Goal: Task Accomplishment & Management: Understand process/instructions

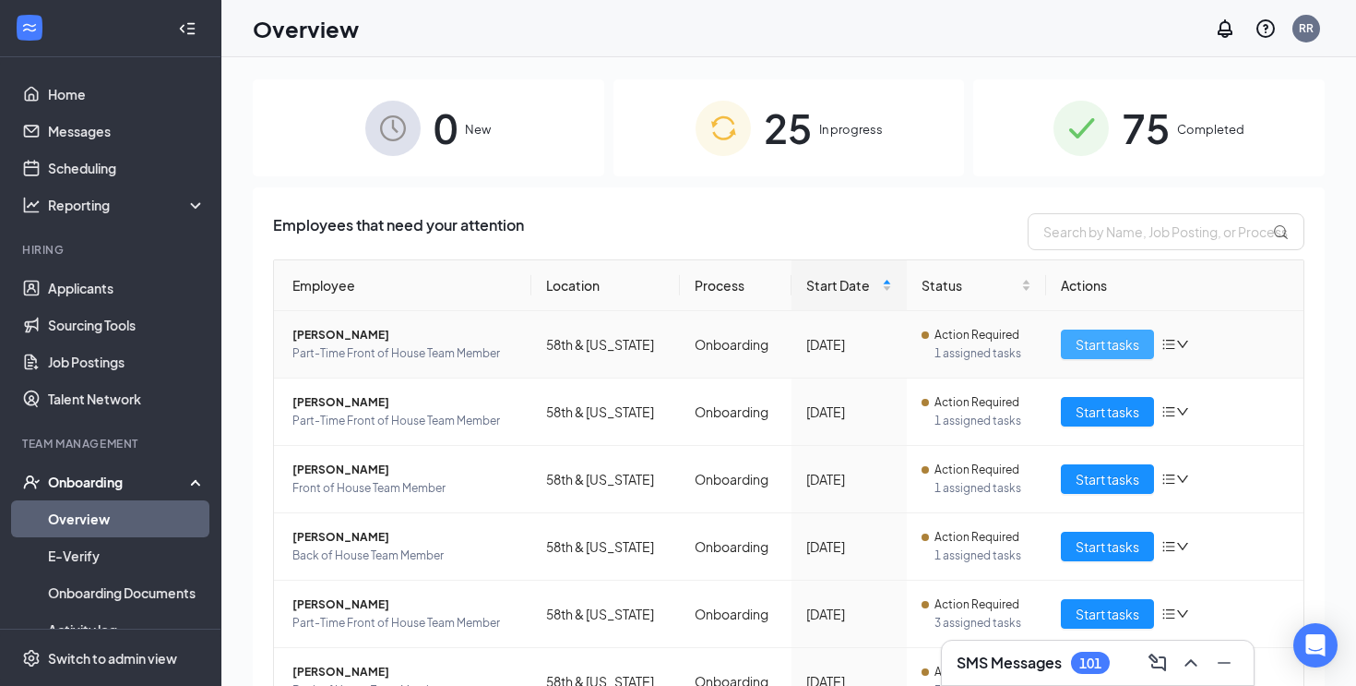
click at [1089, 348] on span "Start tasks" at bounding box center [1108, 344] width 64 height 20
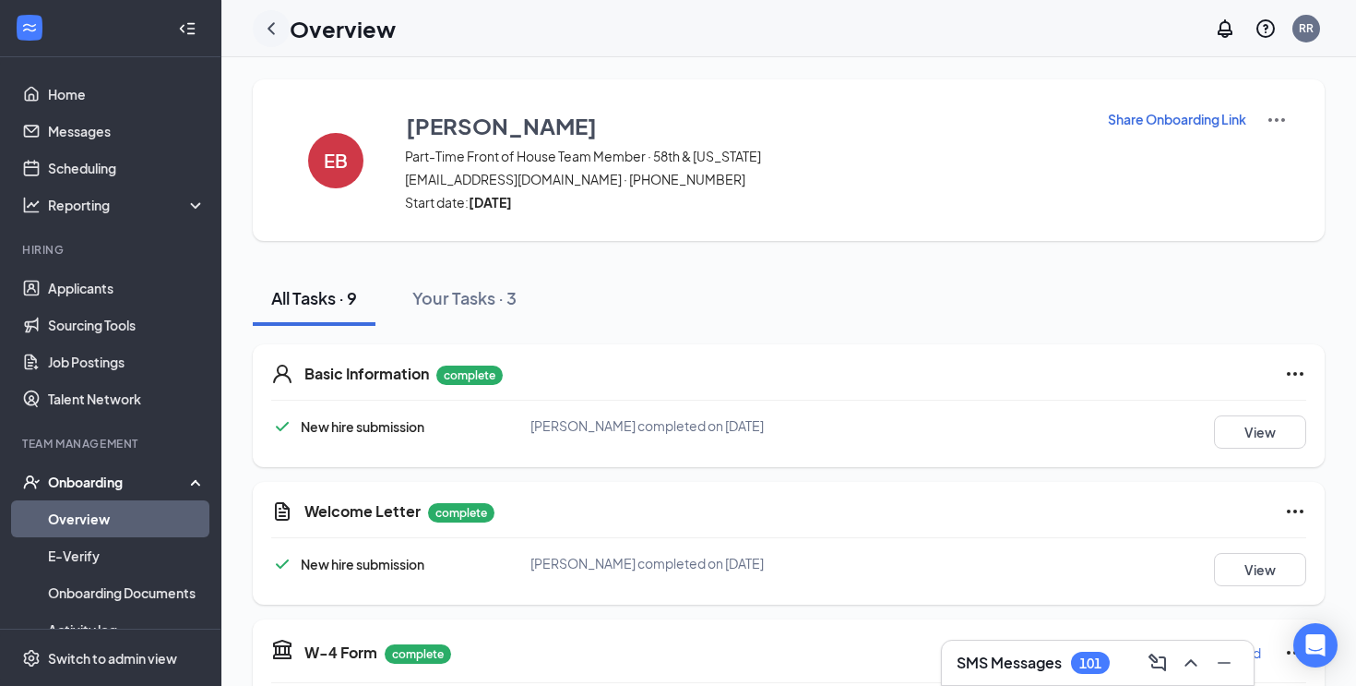
click at [264, 32] on icon "ChevronLeft" at bounding box center [271, 29] width 22 height 22
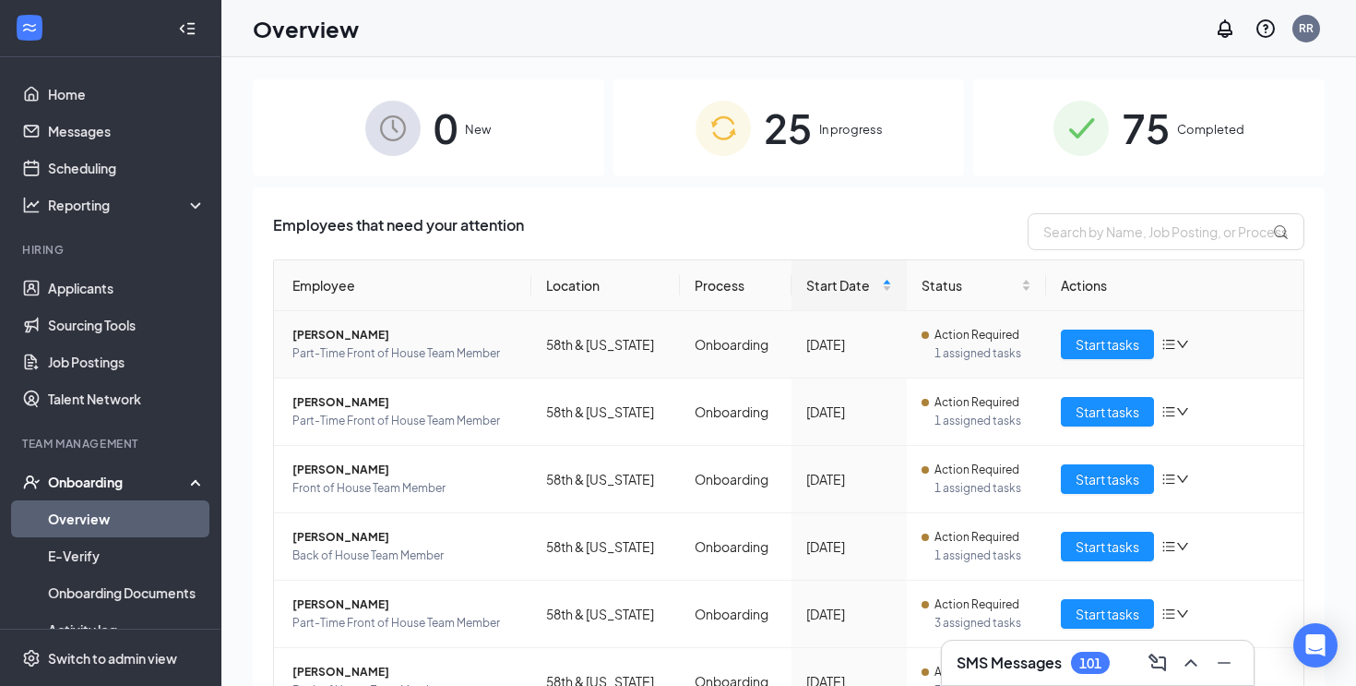
scroll to position [93, 0]
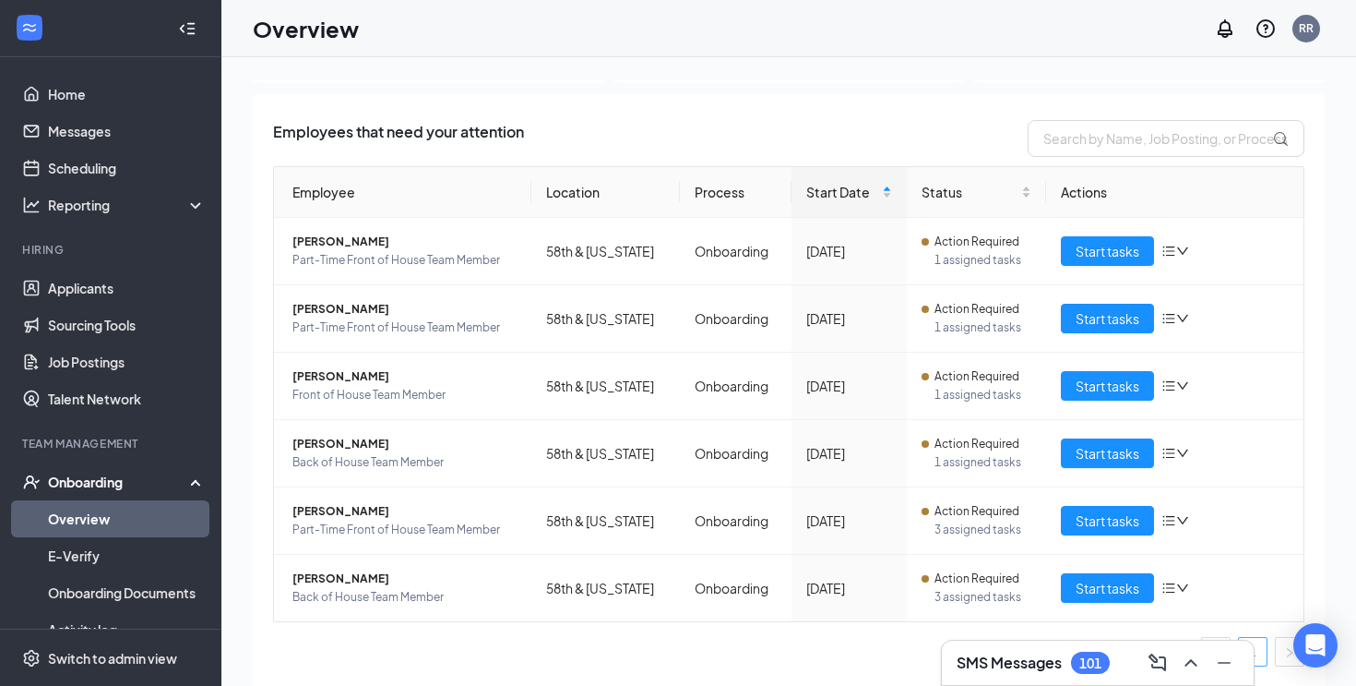
click at [1267, 645] on li "1" at bounding box center [1253, 652] width 30 height 30
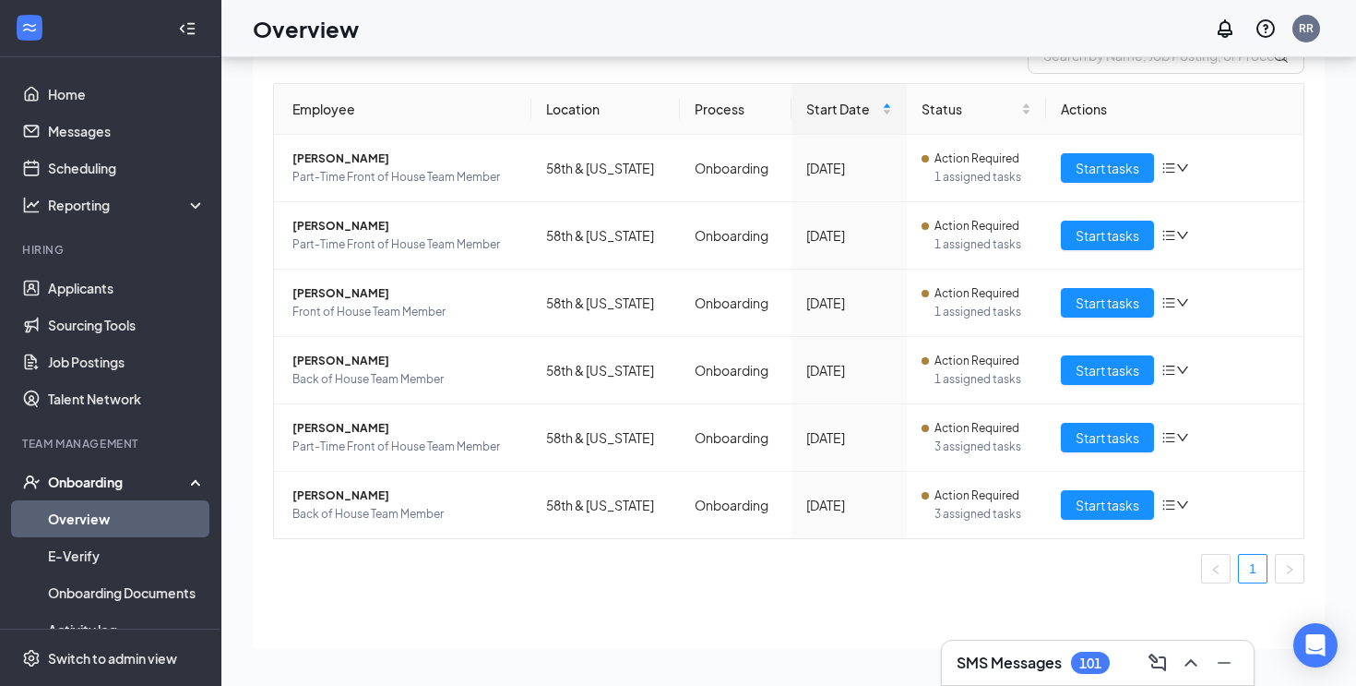
scroll to position [43, 0]
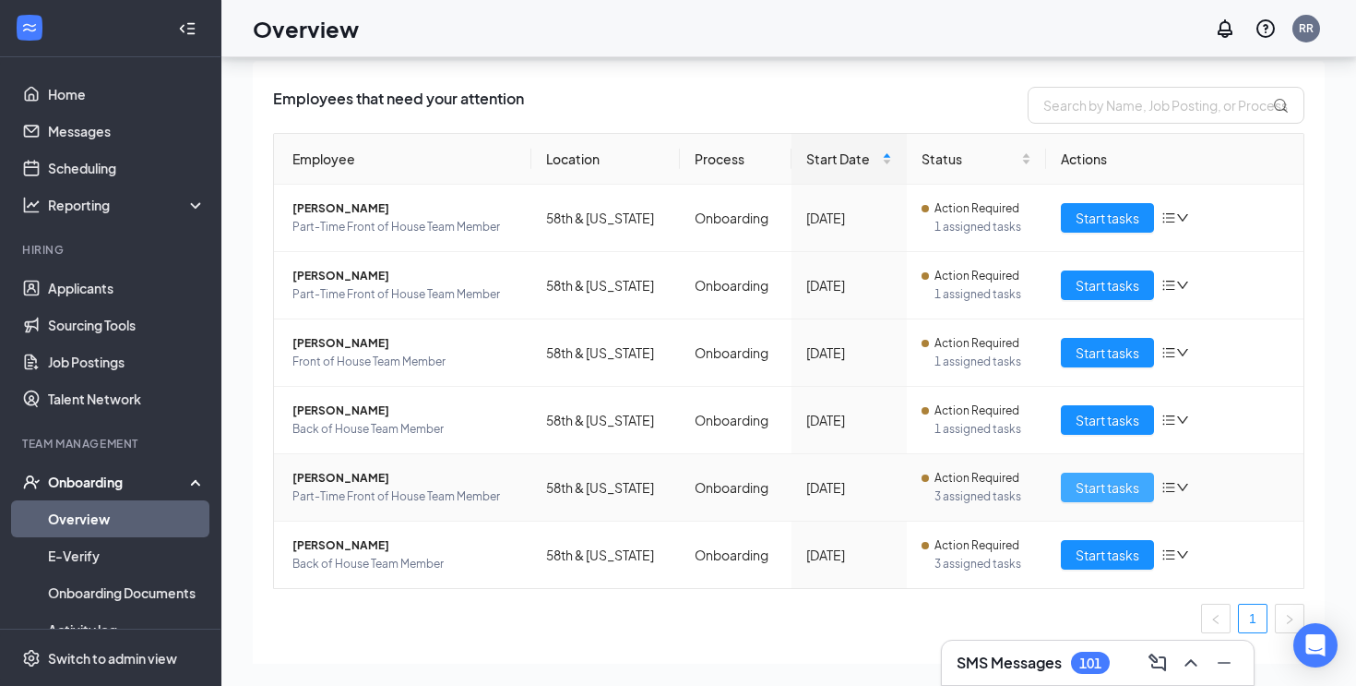
click at [1089, 482] on span "Start tasks" at bounding box center [1108, 487] width 64 height 20
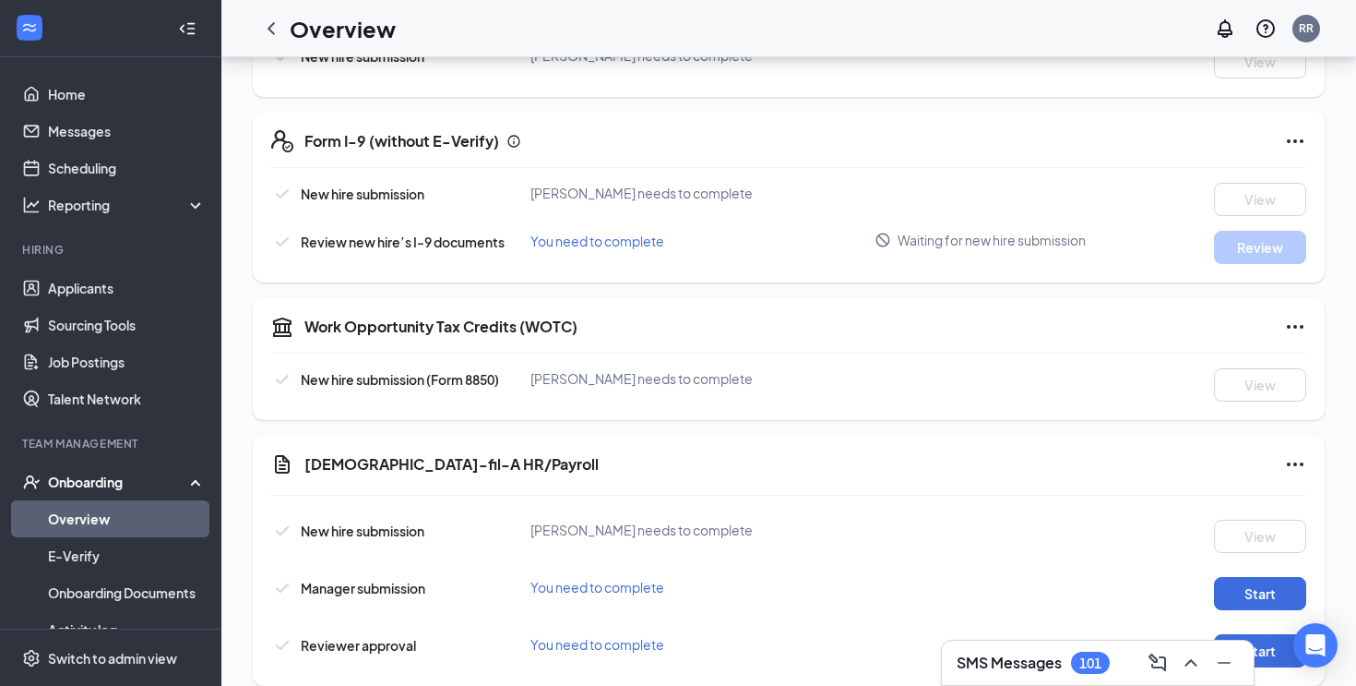
scroll to position [682, 0]
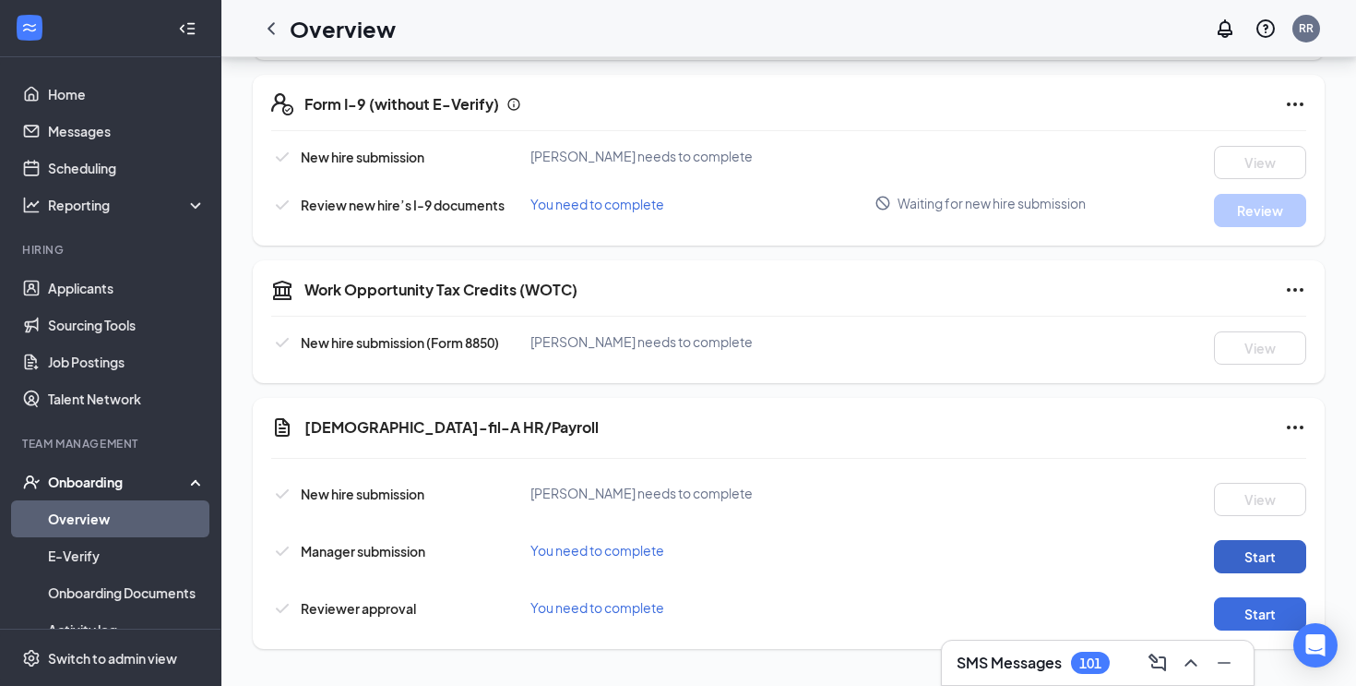
click at [1243, 555] on button "Start" at bounding box center [1260, 556] width 92 height 33
click at [1272, 616] on button "Start" at bounding box center [1260, 613] width 92 height 33
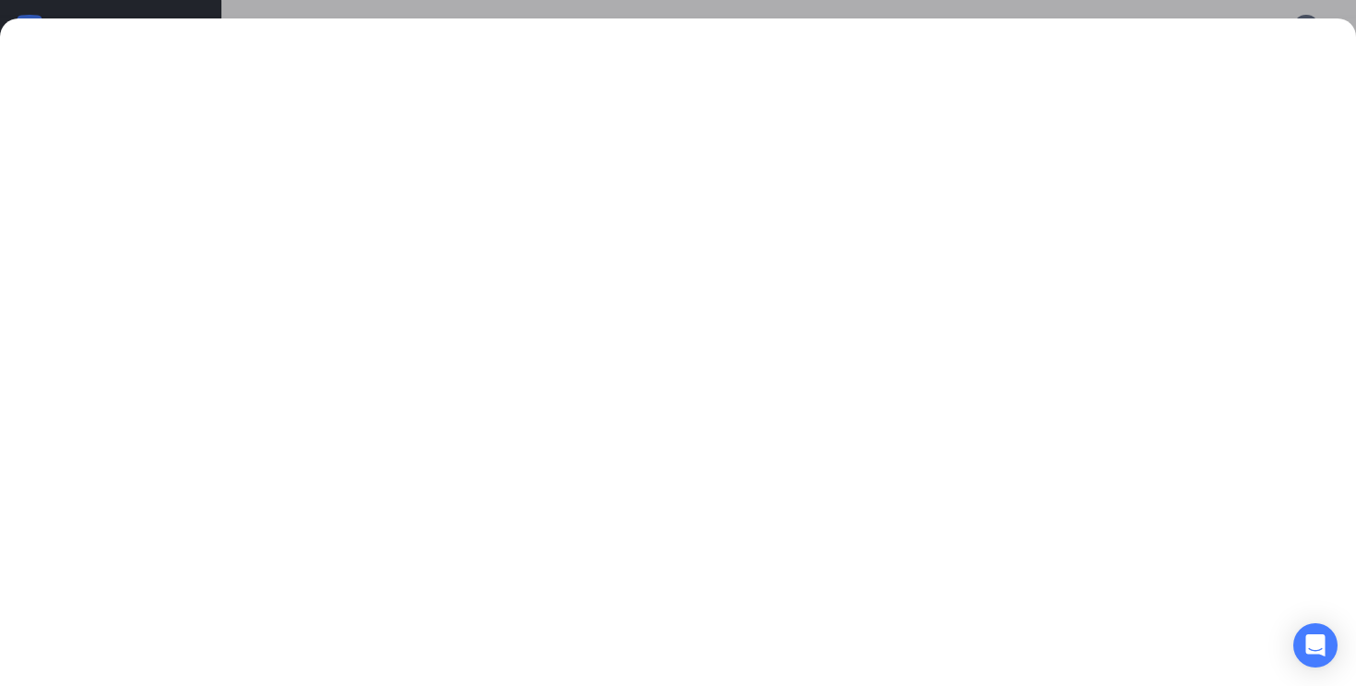
click at [1309, 9] on div at bounding box center [678, 343] width 1356 height 686
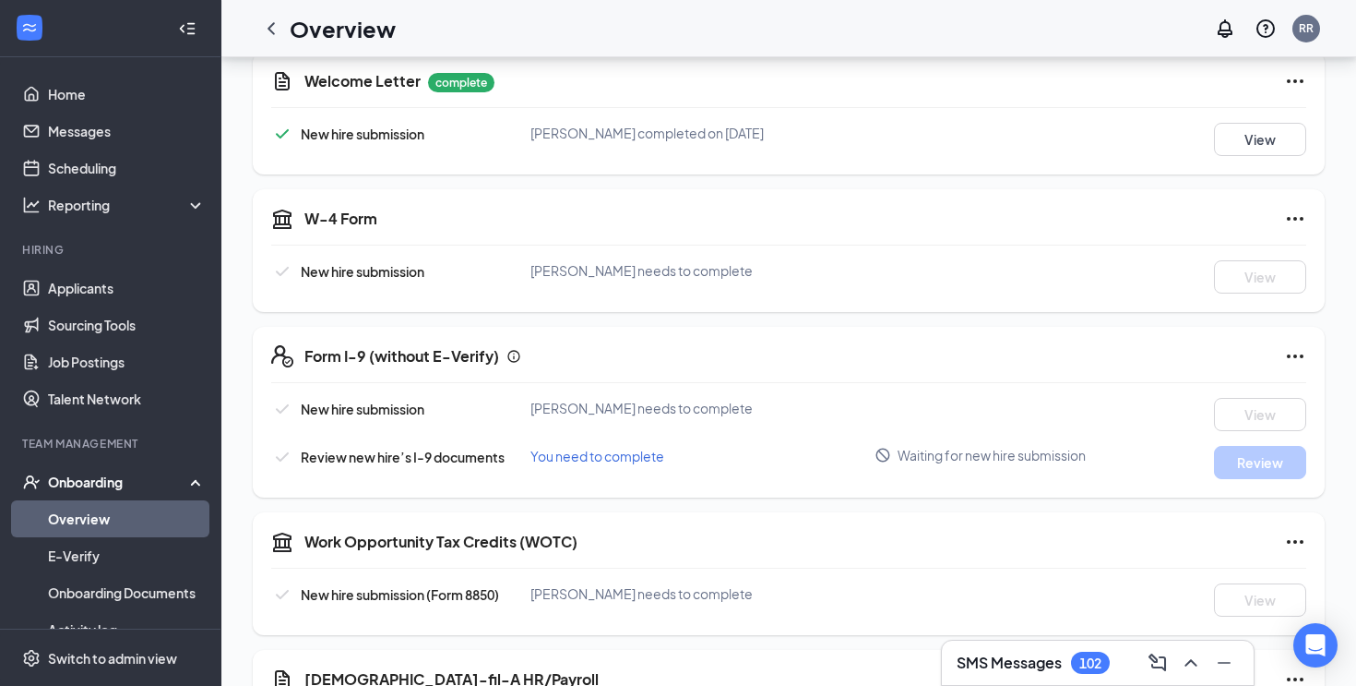
scroll to position [0, 0]
